Goal: Obtain resource: Download file/media

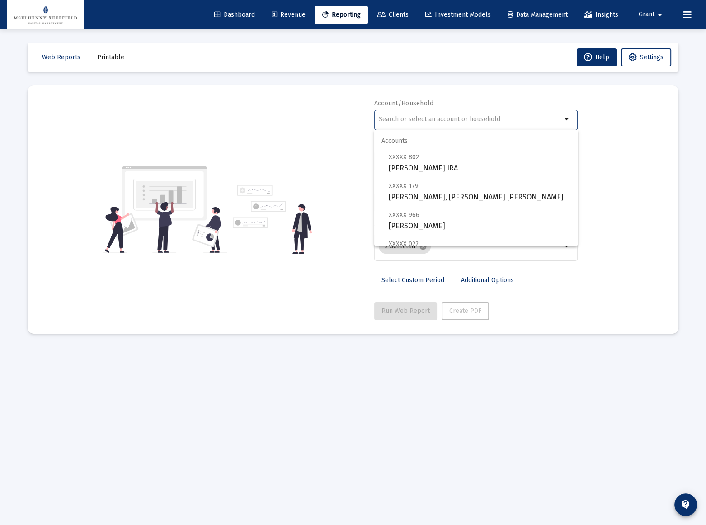
click at [397, 117] on input "text" at bounding box center [470, 119] width 183 height 7
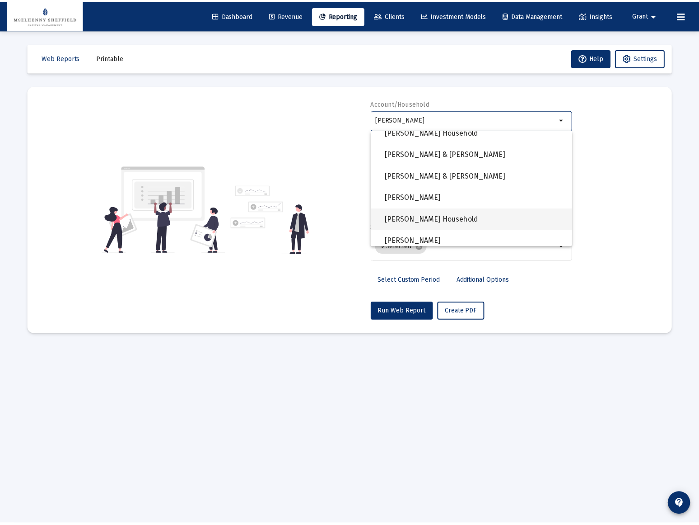
scroll to position [616, 0]
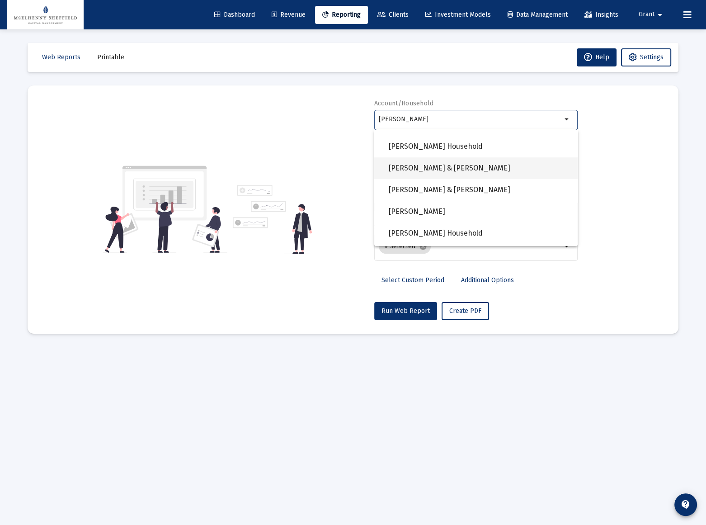
click at [444, 163] on span "[PERSON_NAME] & [PERSON_NAME]" at bounding box center [480, 168] width 182 height 22
type input "[PERSON_NAME] & [PERSON_NAME]"
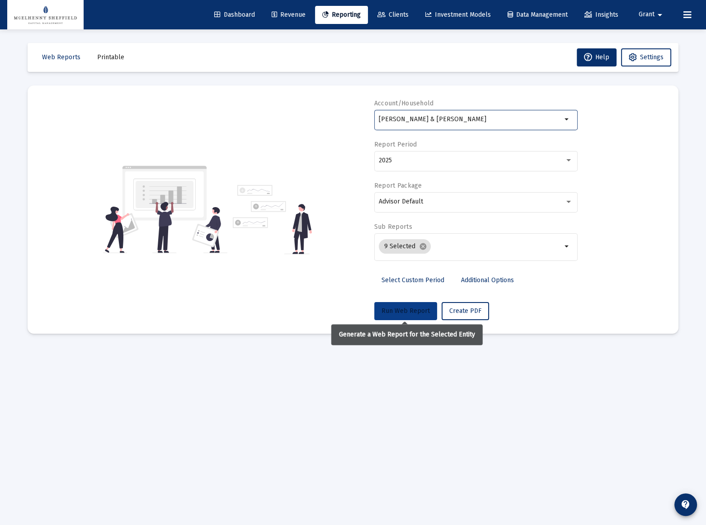
click at [410, 311] on span "Run Web Report" at bounding box center [405, 311] width 48 height 8
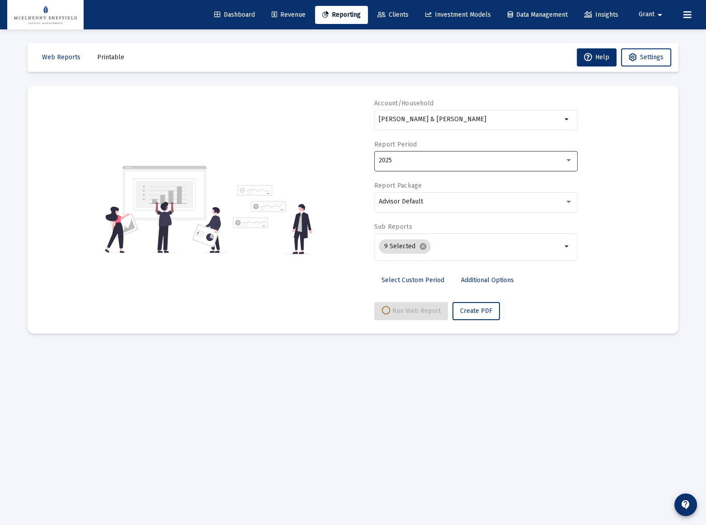
select select "View all"
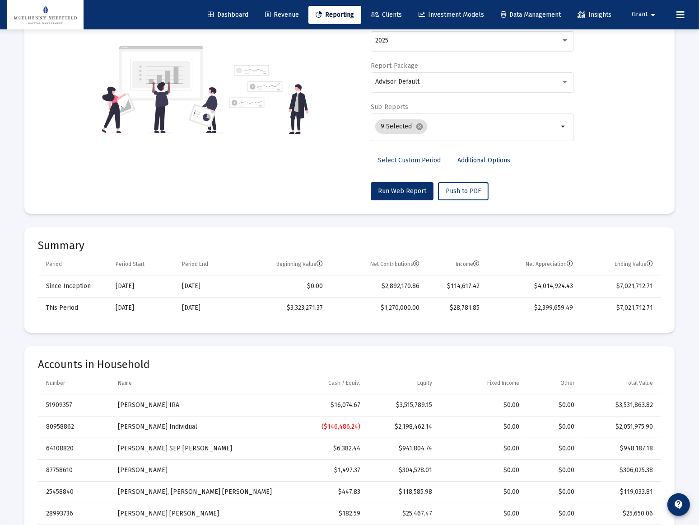
scroll to position [0, 0]
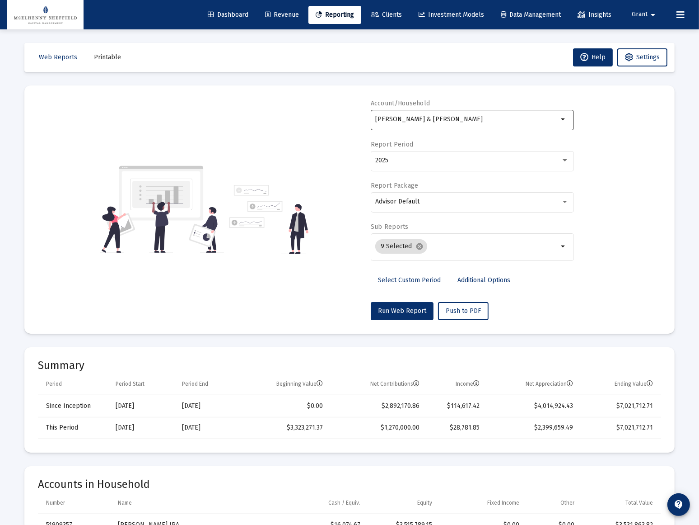
click at [514, 122] on input "[PERSON_NAME] & [PERSON_NAME]" at bounding box center [466, 119] width 183 height 7
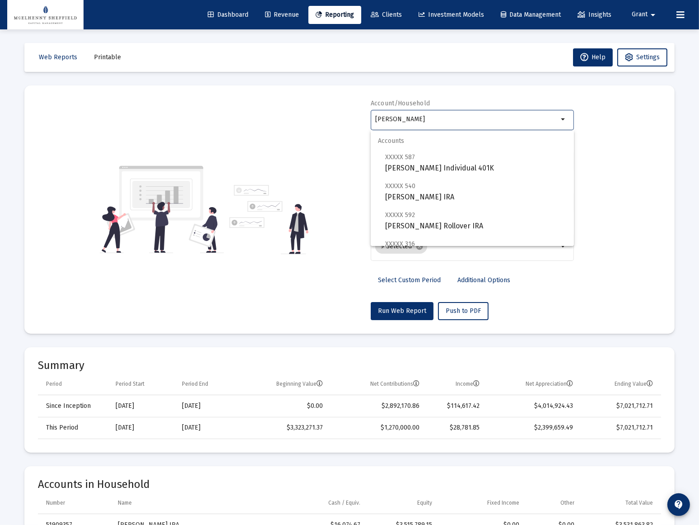
scroll to position [318, 0]
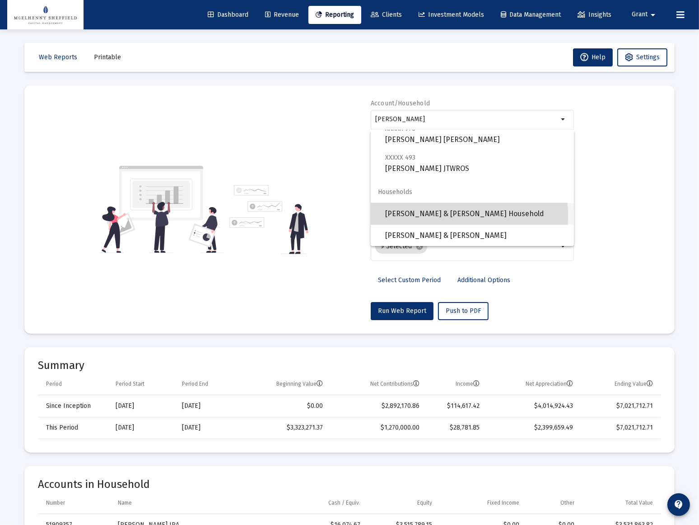
click at [432, 215] on span "[PERSON_NAME] & [PERSON_NAME] Household" at bounding box center [476, 214] width 182 height 22
type input "[PERSON_NAME] & [PERSON_NAME] Household"
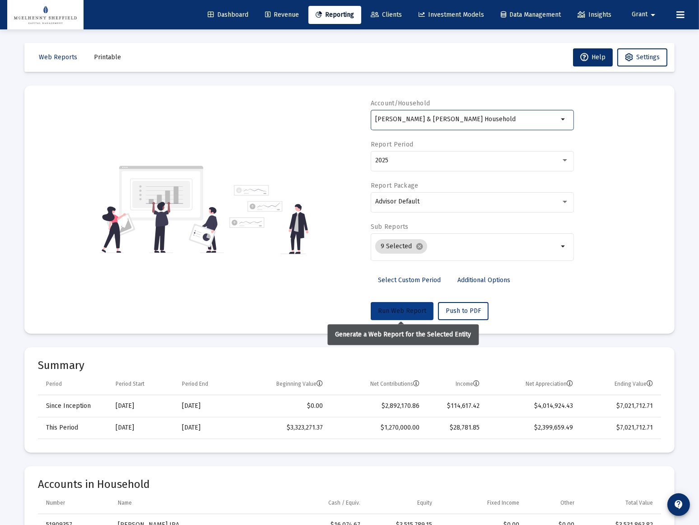
click at [403, 312] on span "Run Web Report" at bounding box center [402, 311] width 48 height 8
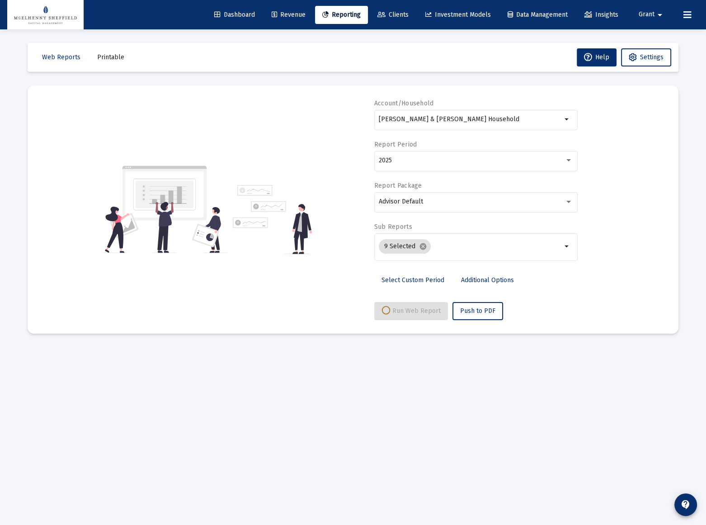
select select "View all"
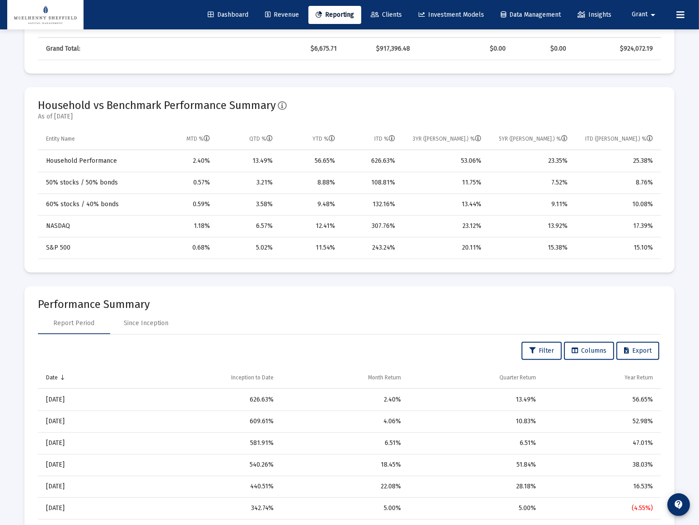
scroll to position [0, 0]
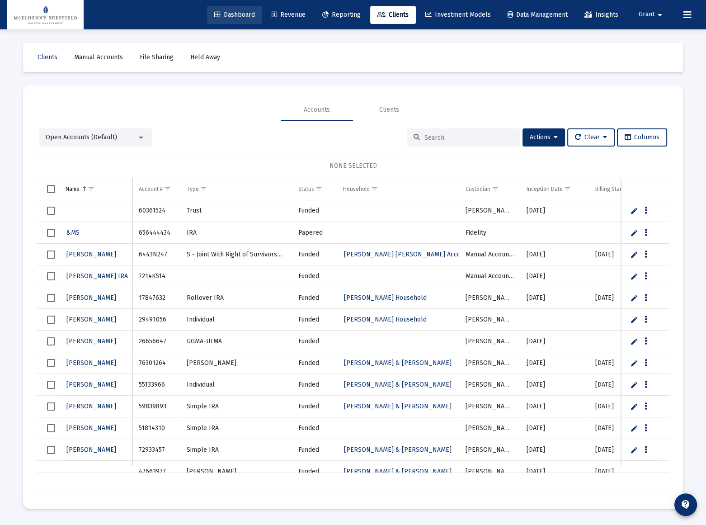
click at [227, 12] on span "Dashboard" at bounding box center [234, 15] width 41 height 8
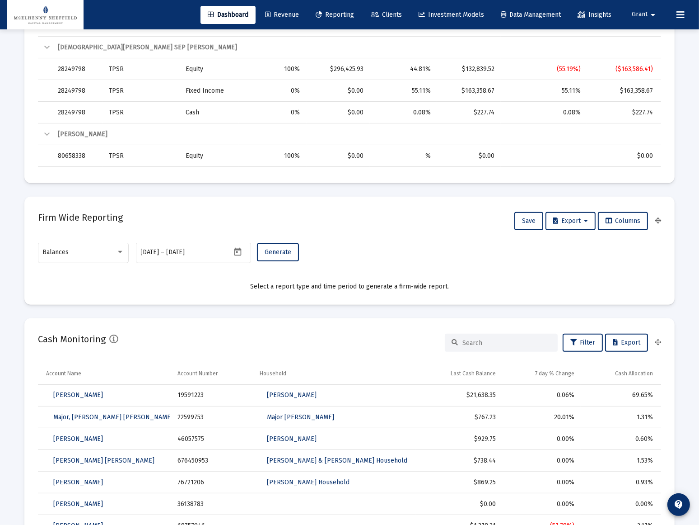
scroll to position [411, 0]
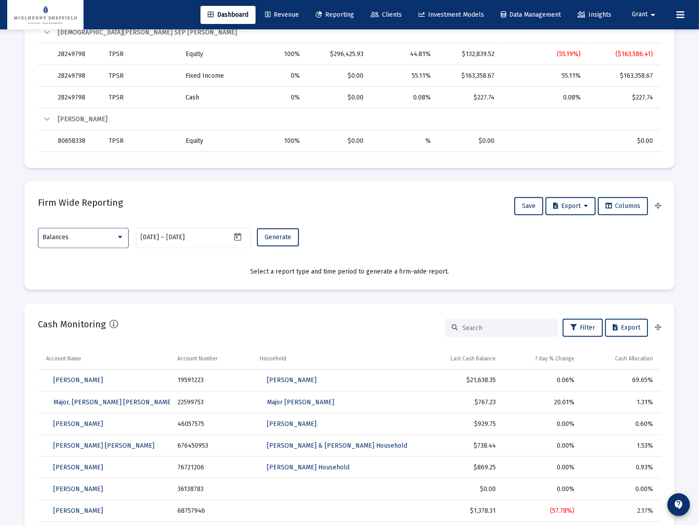
click at [114, 240] on div "Balances" at bounding box center [79, 237] width 73 height 7
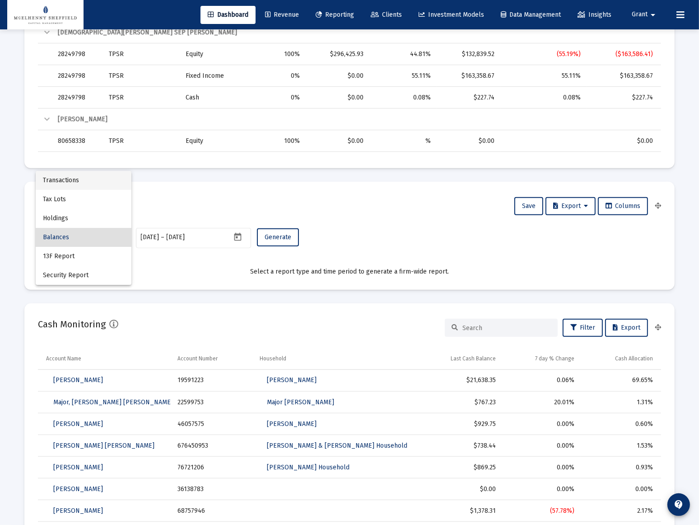
click at [67, 183] on span "Transactions" at bounding box center [83, 180] width 81 height 19
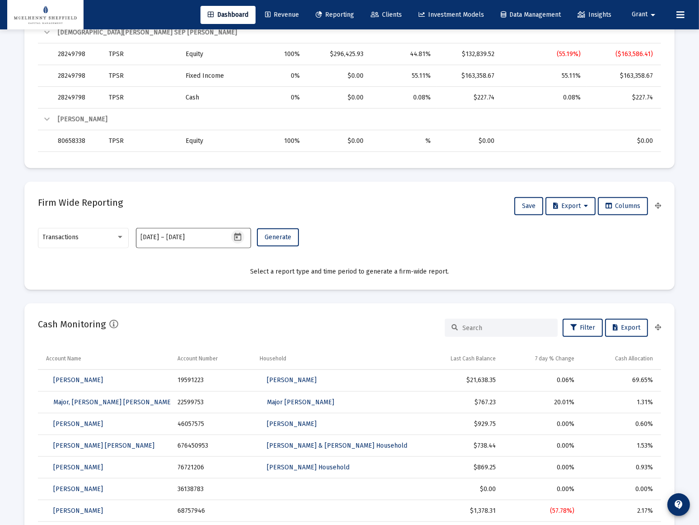
click at [238, 235] on icon "Open calendar" at bounding box center [237, 236] width 9 height 9
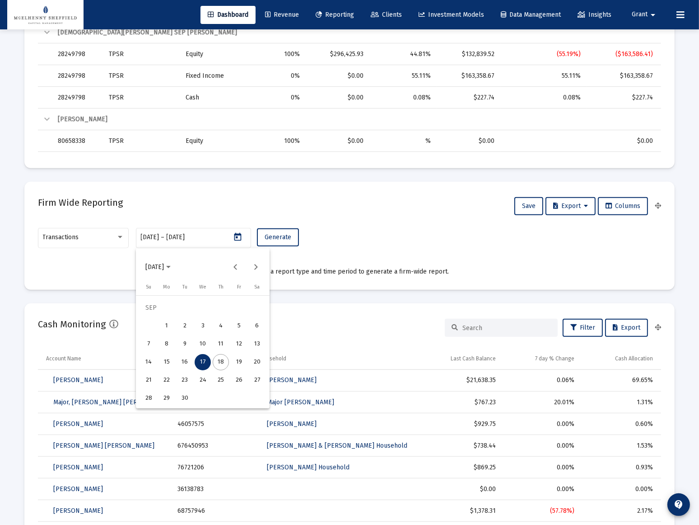
click at [163, 326] on div "1" at bounding box center [167, 326] width 16 height 16
type input "2025-09-01"
click at [221, 360] on div "18" at bounding box center [221, 362] width 16 height 16
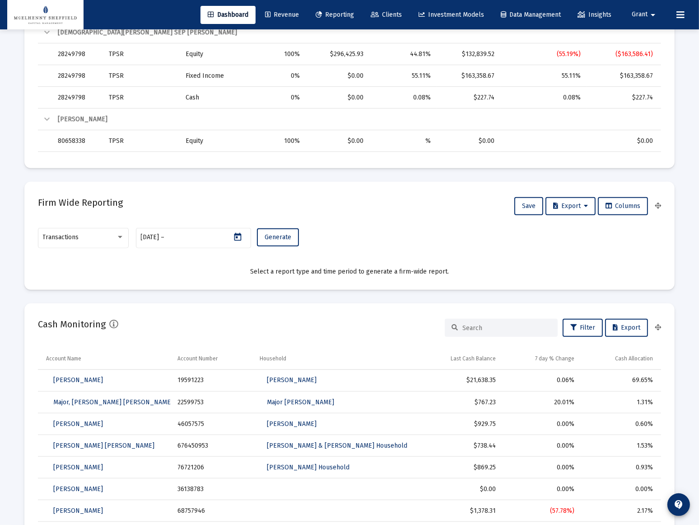
type input "2025-09-18"
click at [277, 239] on span "Generate" at bounding box center [278, 237] width 27 height 8
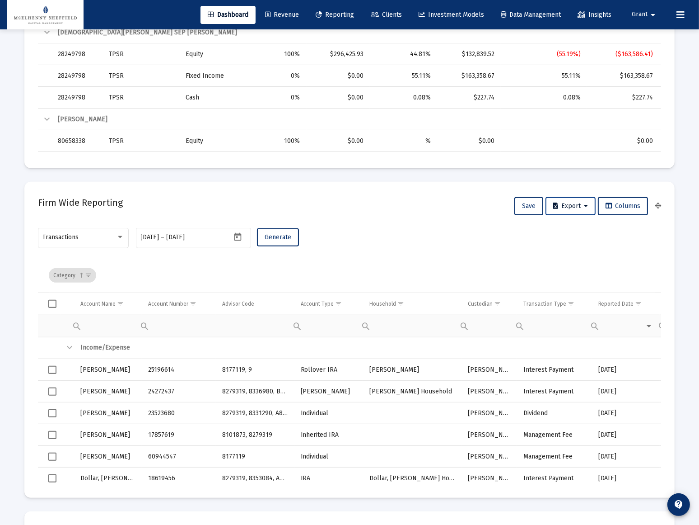
click at [582, 207] on span "Export" at bounding box center [570, 206] width 35 height 8
click at [573, 226] on button "Export All Rows" at bounding box center [573, 230] width 61 height 22
